Goal: Share content

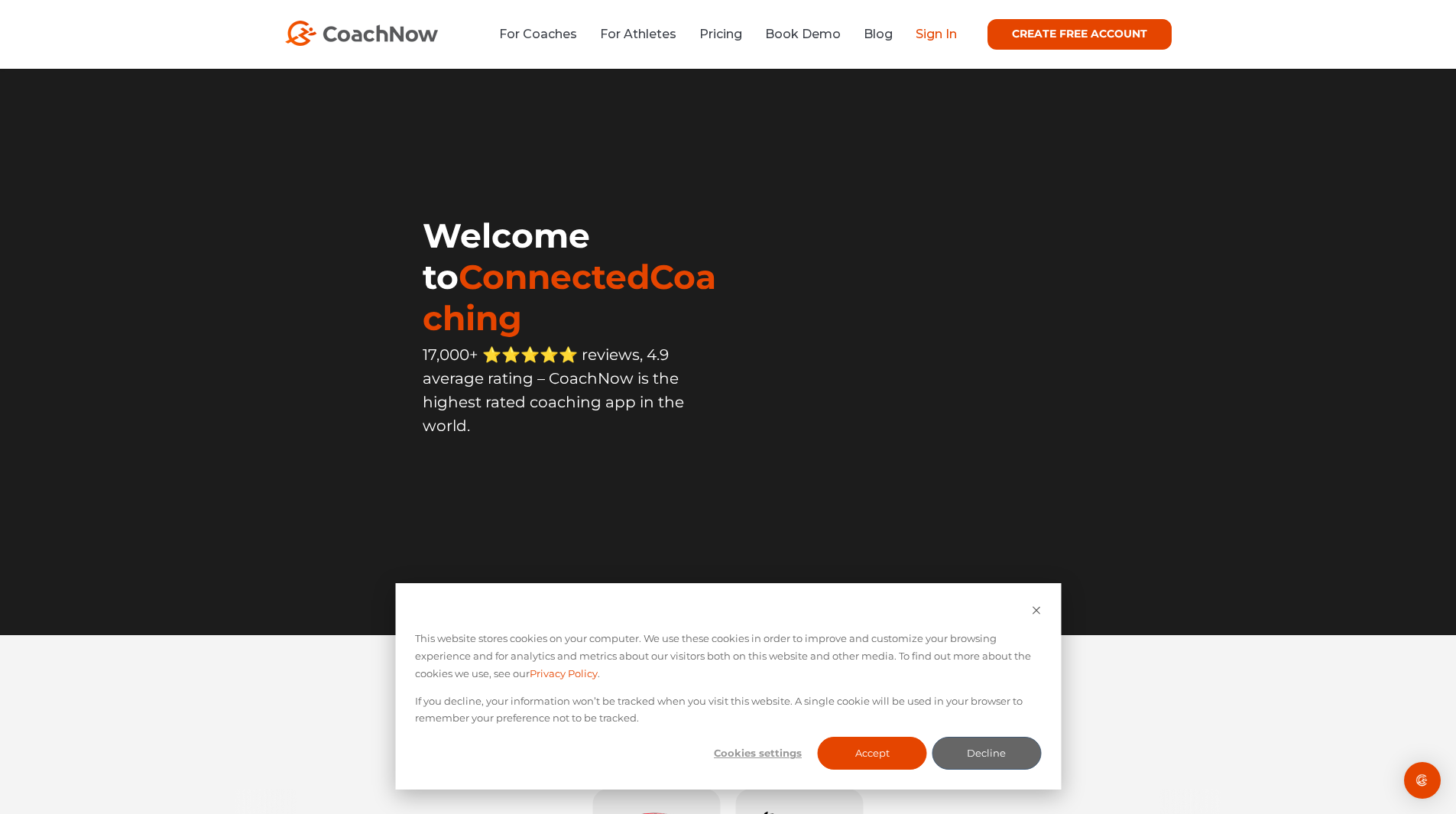
click at [927, 39] on link "Sign In" at bounding box center [936, 34] width 41 height 14
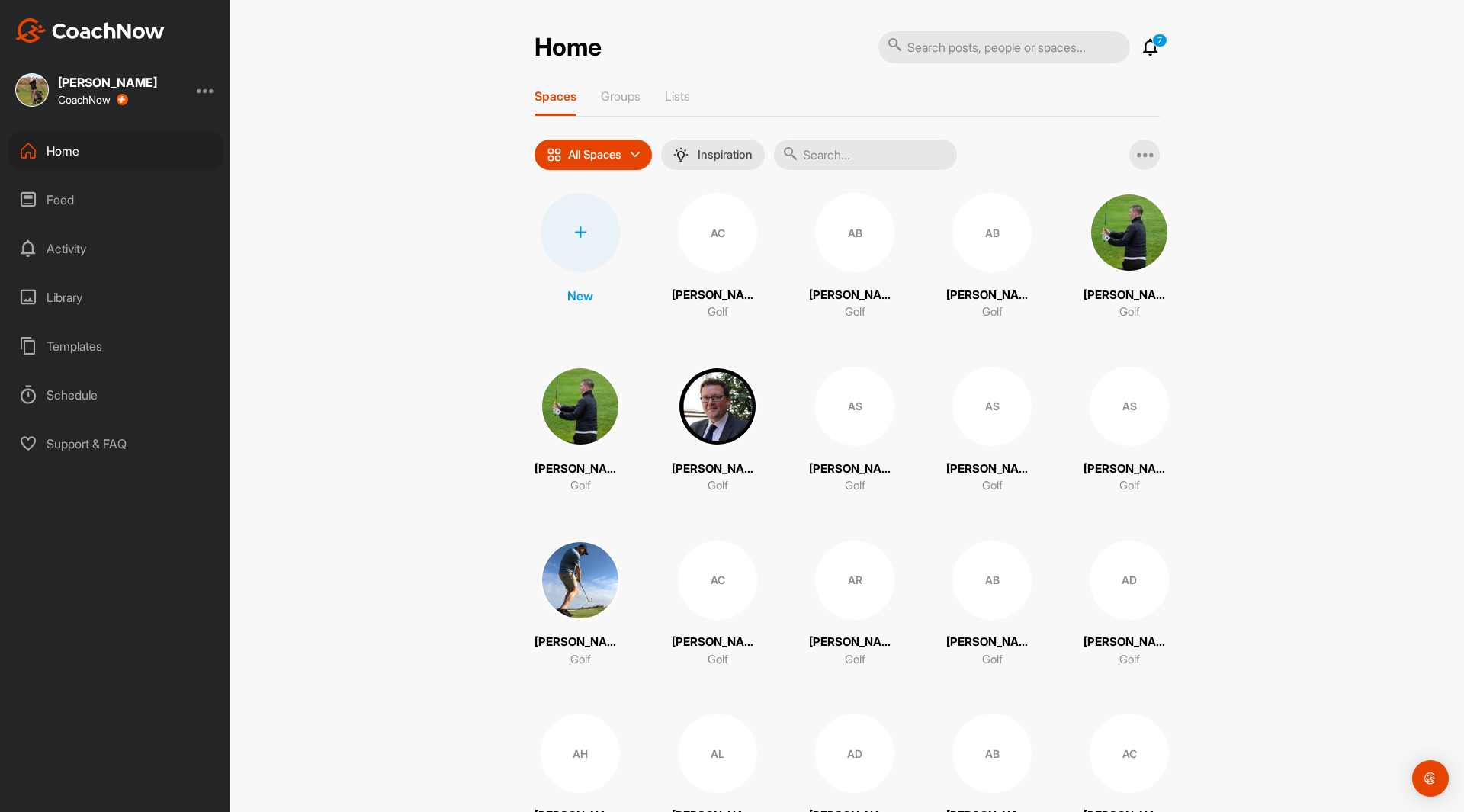
click at [986, 44] on input "text" at bounding box center [1005, 47] width 252 height 32
type input "[PERSON_NAME]"
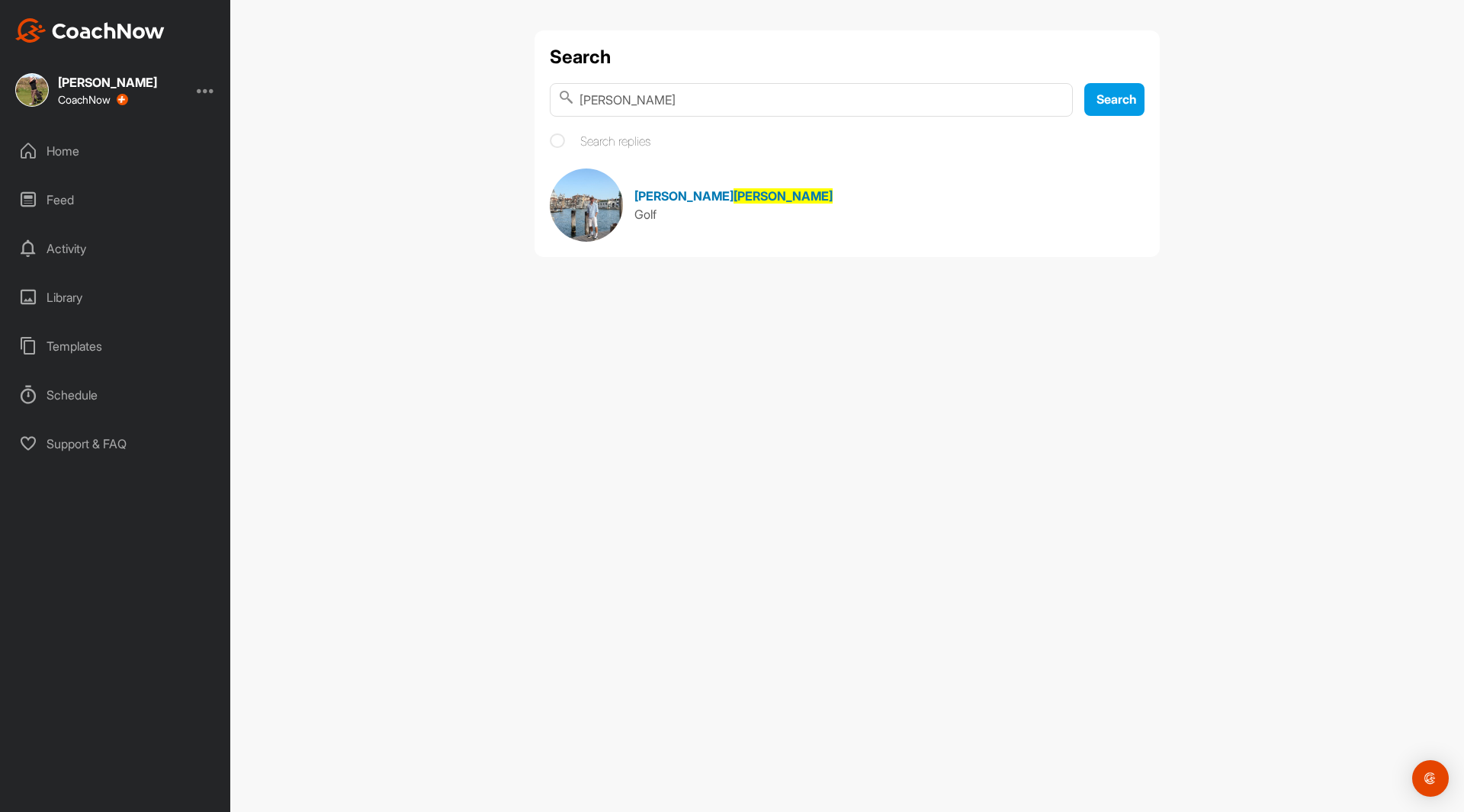
click at [580, 192] on img at bounding box center [586, 205] width 73 height 73
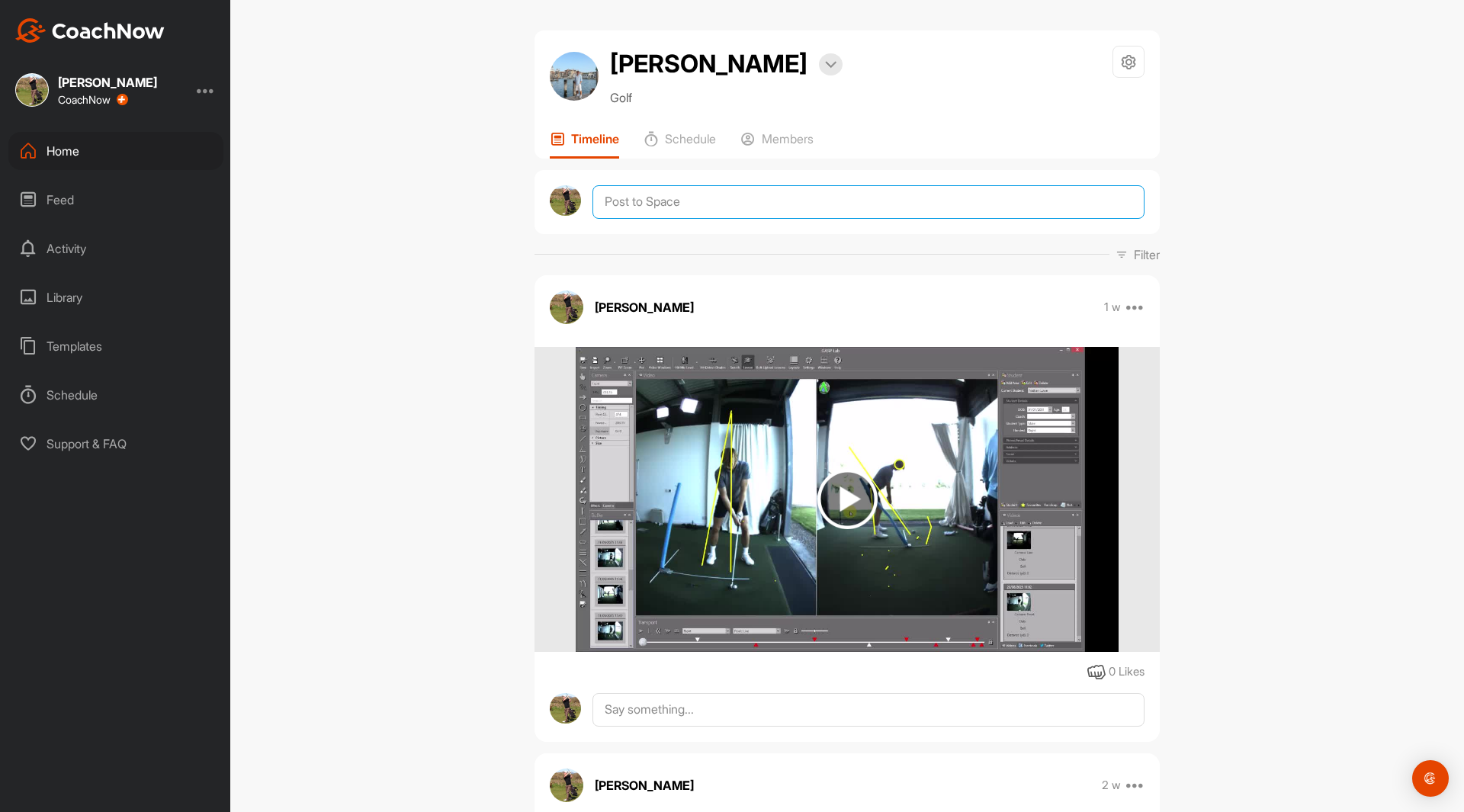
click at [614, 206] on textarea at bounding box center [868, 202] width 552 height 34
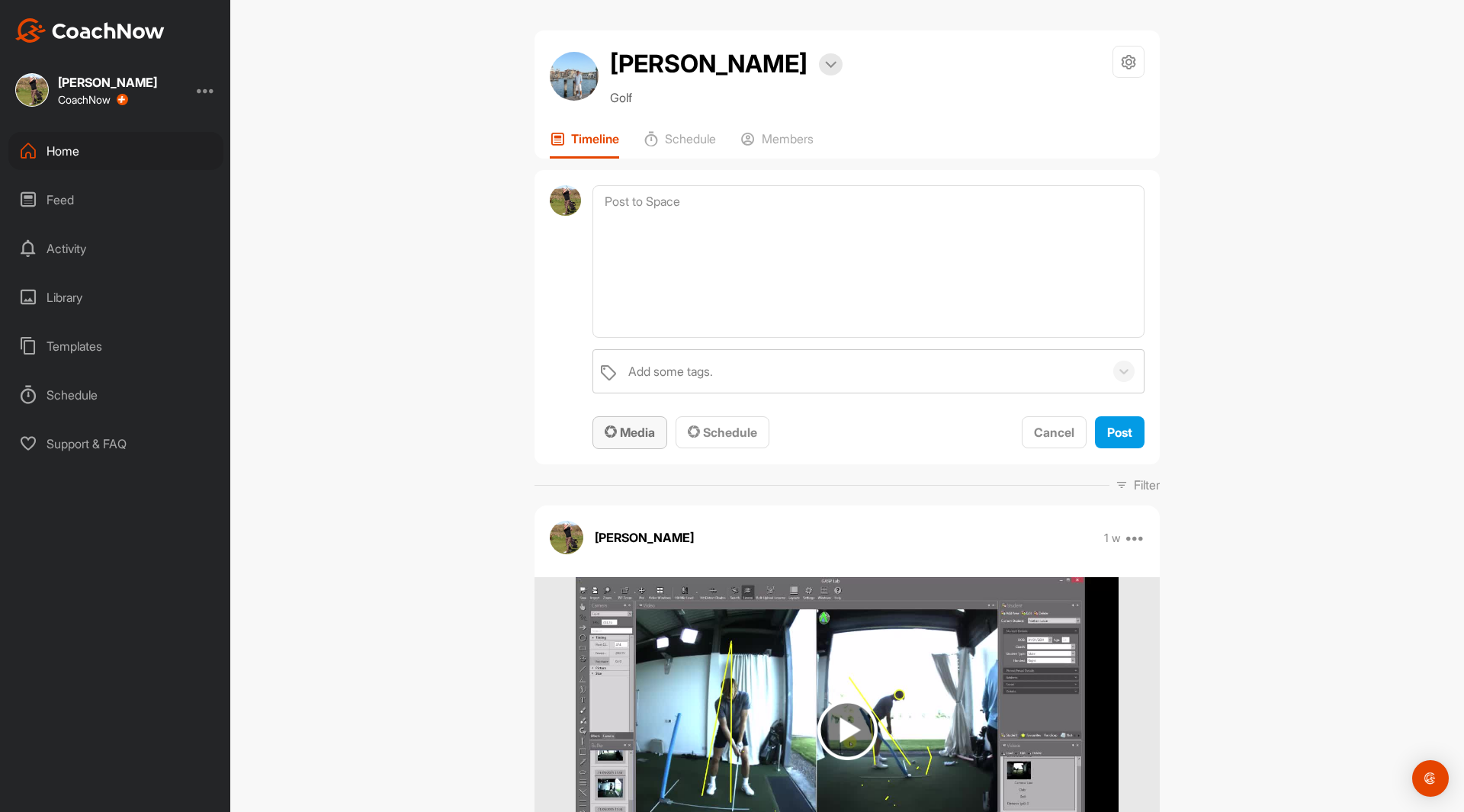
click at [620, 428] on span "Media" at bounding box center [630, 432] width 51 height 15
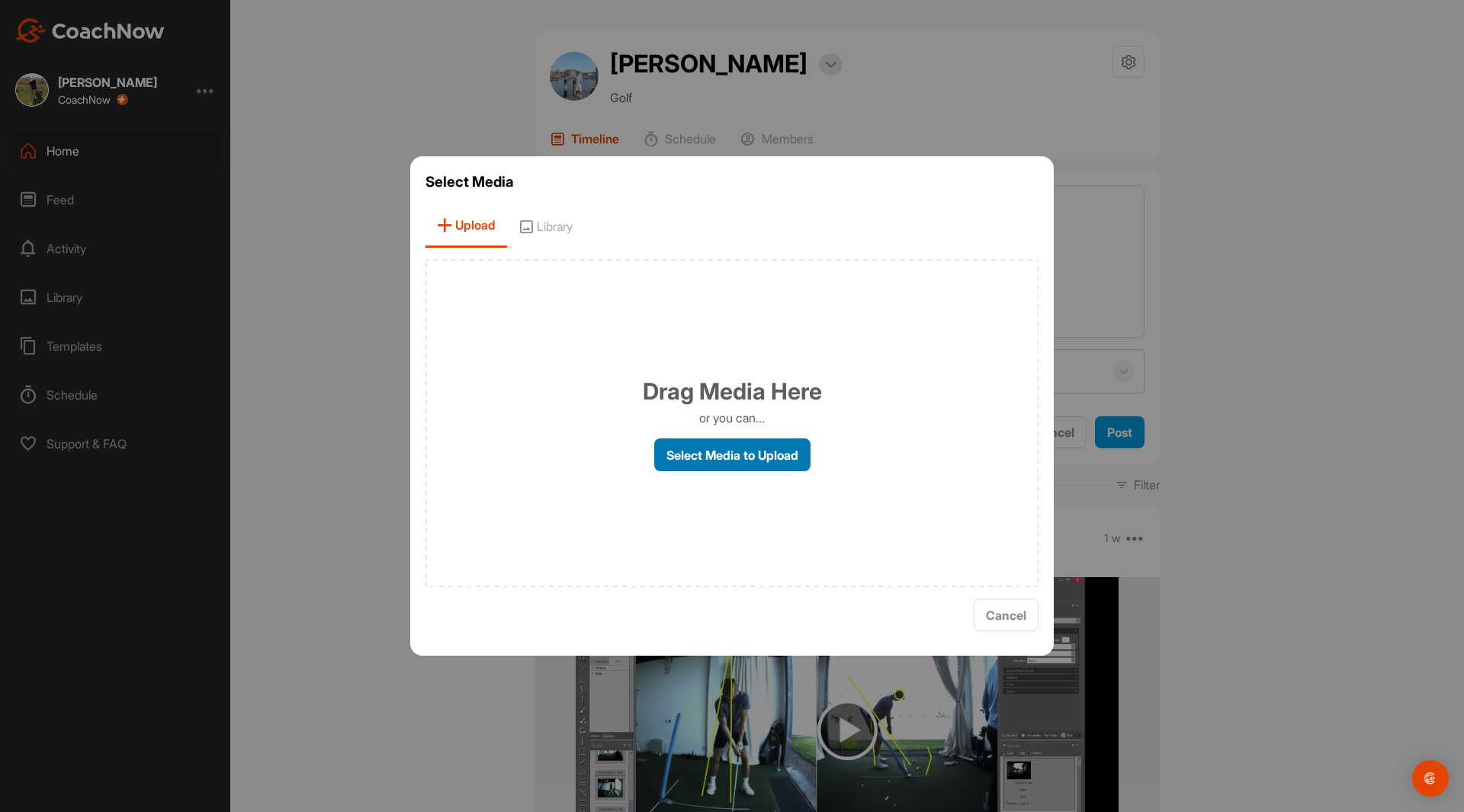
click at [683, 461] on label "Select Media to Upload" at bounding box center [732, 454] width 157 height 33
click at [0, 0] on input "Select Media to Upload" at bounding box center [0, 0] width 0 height 0
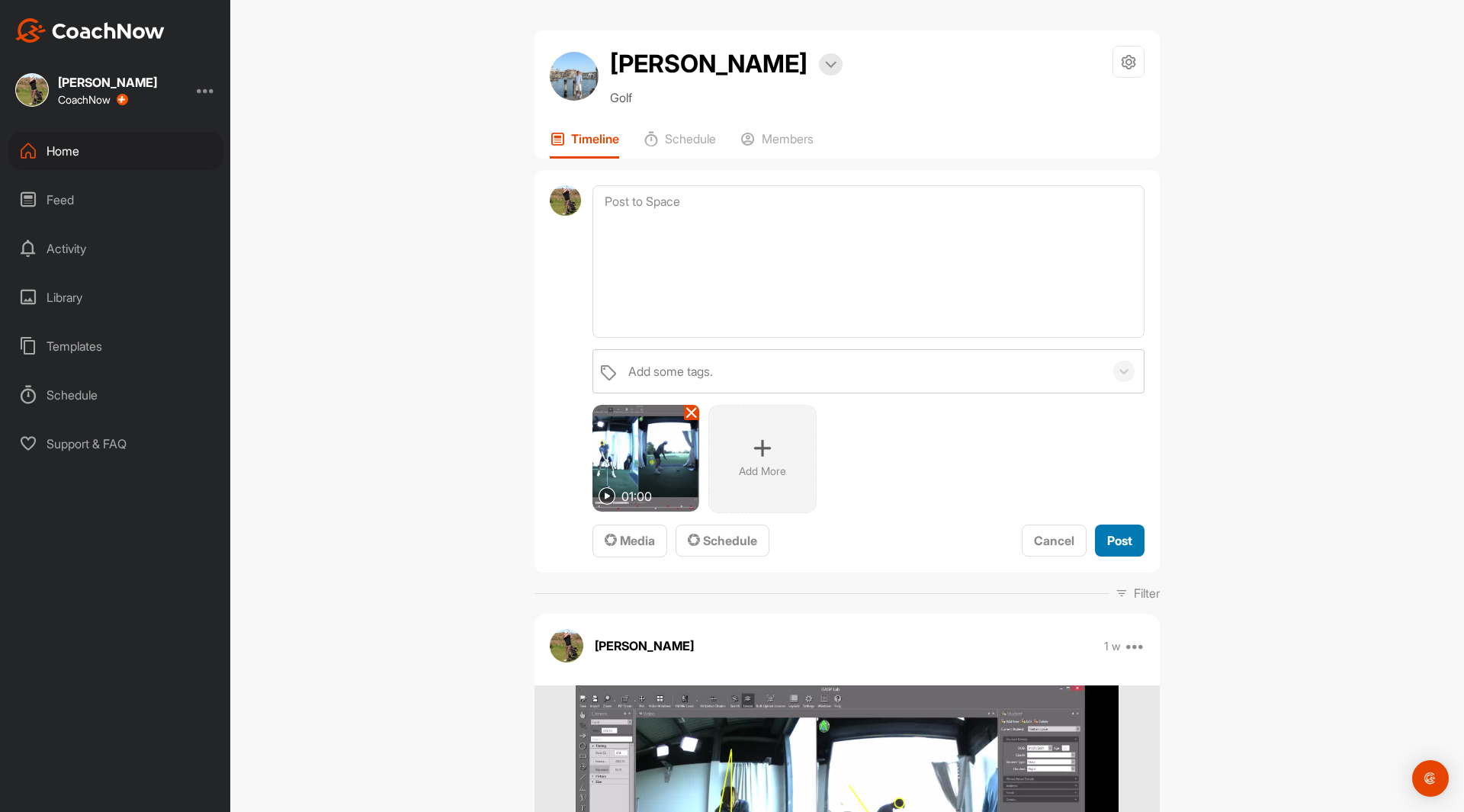
click at [1112, 544] on span "Post" at bounding box center [1120, 540] width 25 height 15
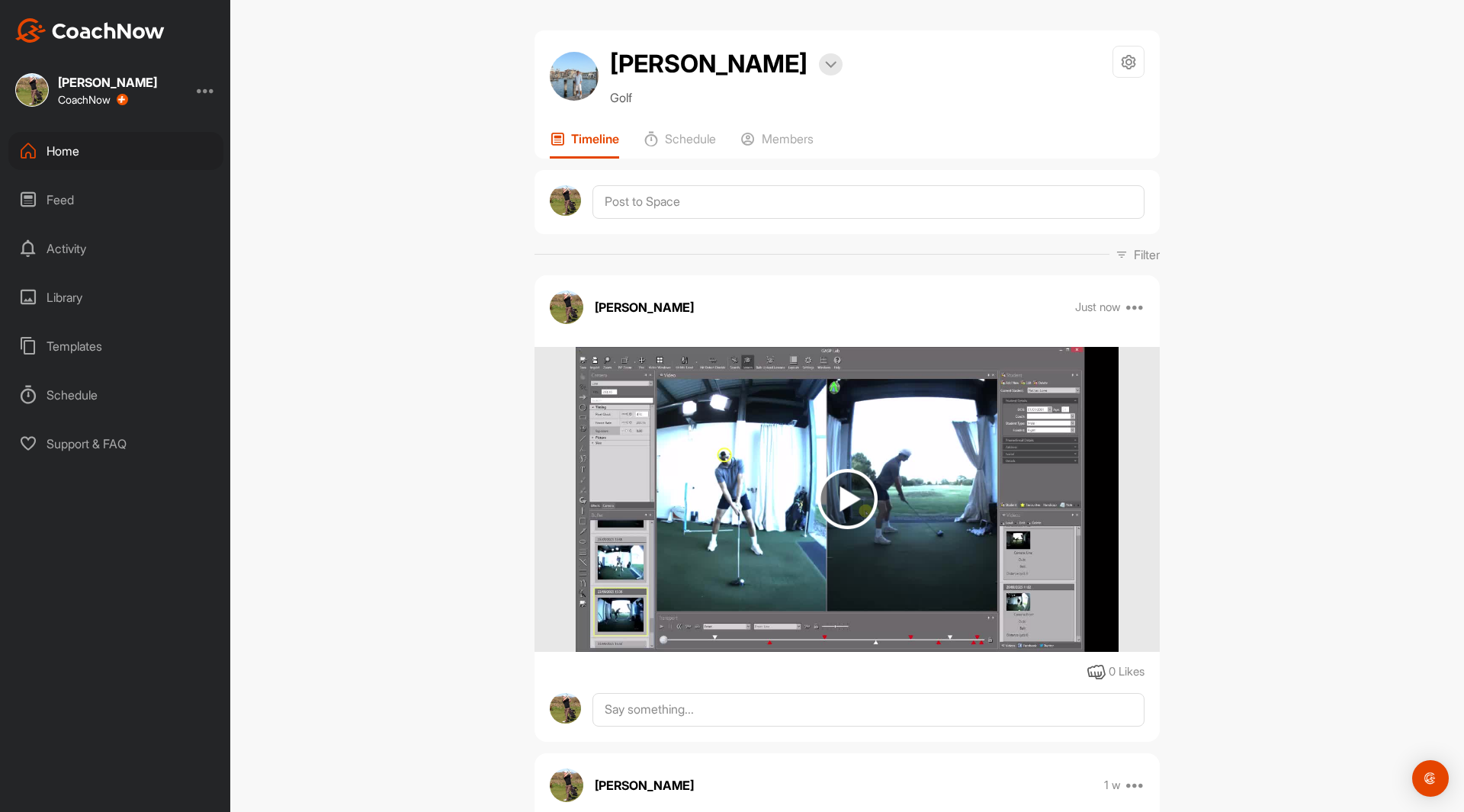
click at [846, 500] on img at bounding box center [848, 498] width 60 height 60
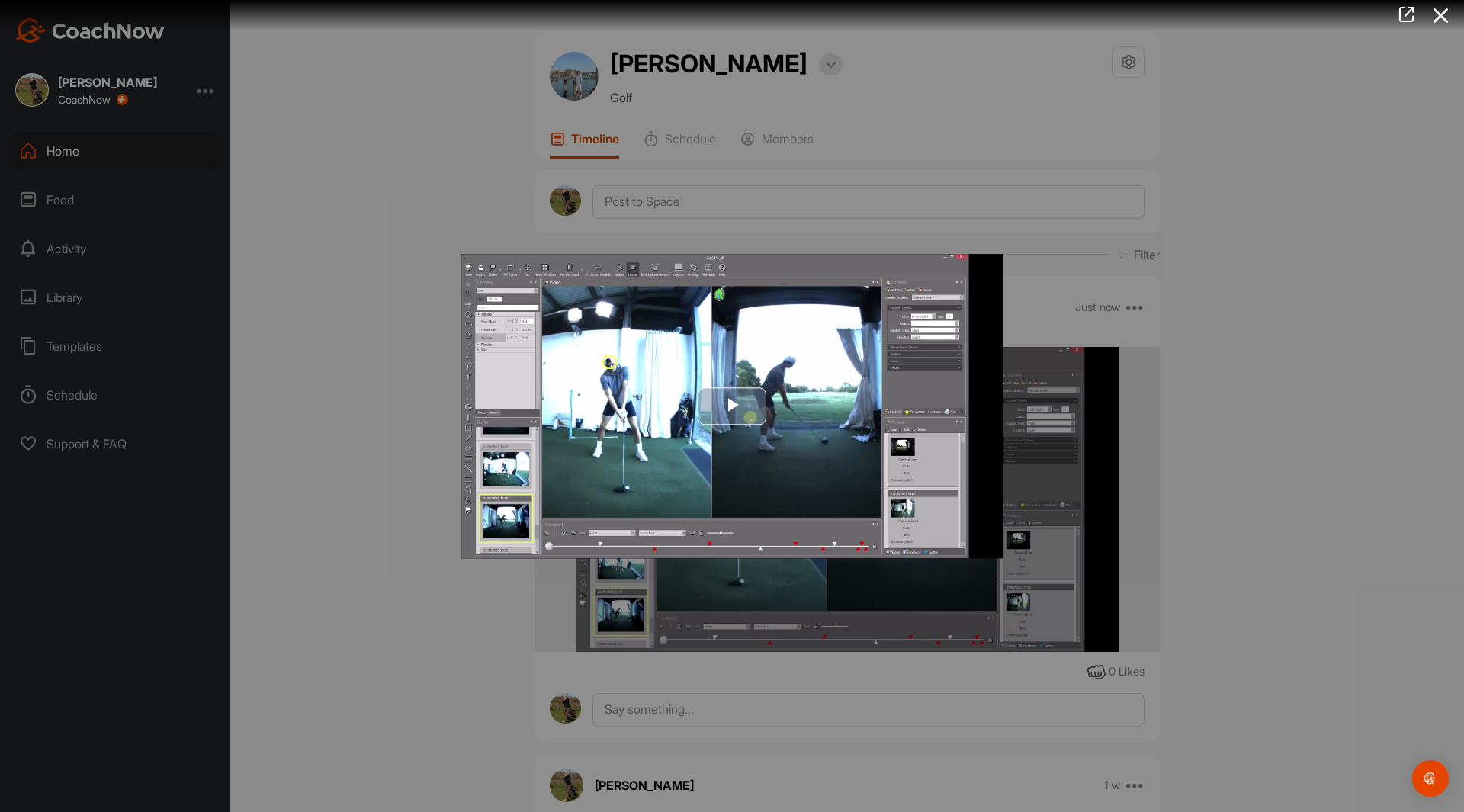
click at [732, 406] on span "Video Player" at bounding box center [732, 406] width 0 height 0
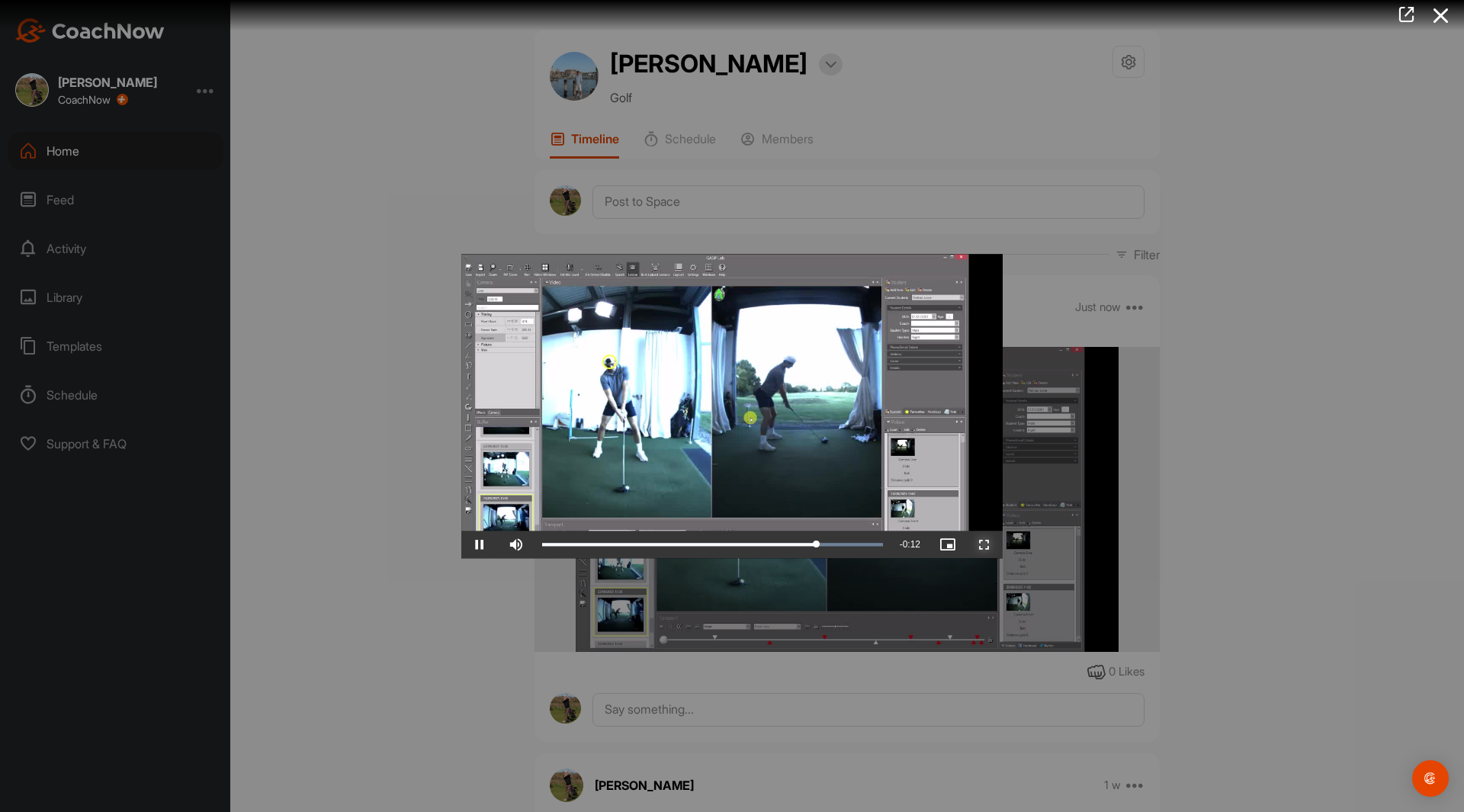
click at [984, 544] on span "Video Player" at bounding box center [985, 544] width 37 height 0
click at [1442, 11] on icon at bounding box center [1442, 15] width 35 height 28
